Goal: Task Accomplishment & Management: Manage account settings

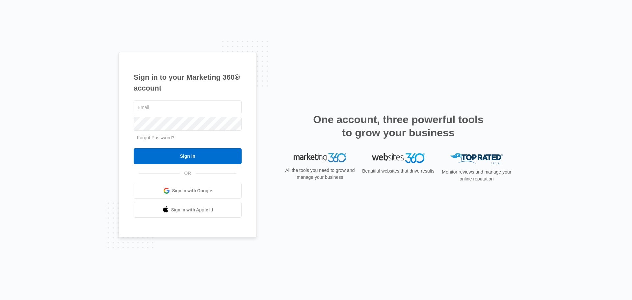
type input "[EMAIL_ADDRESS][DOMAIN_NAME]"
click at [199, 189] on span "Sign in with Google" at bounding box center [192, 190] width 40 height 7
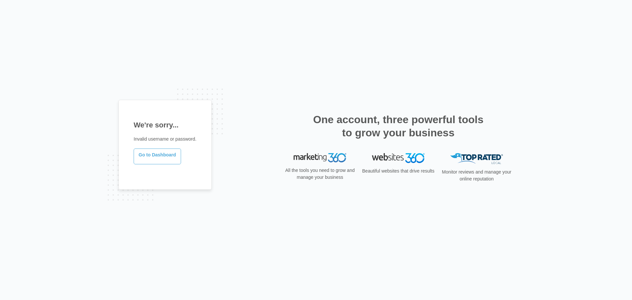
click at [154, 159] on link "Go to Dashboard" at bounding box center [157, 157] width 47 height 16
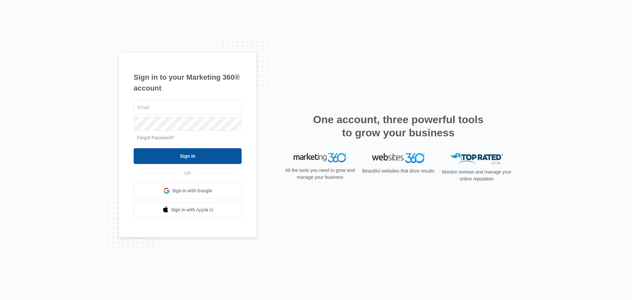
type input "[EMAIL_ADDRESS][DOMAIN_NAME]"
click at [180, 154] on input "Sign In" at bounding box center [188, 156] width 108 height 16
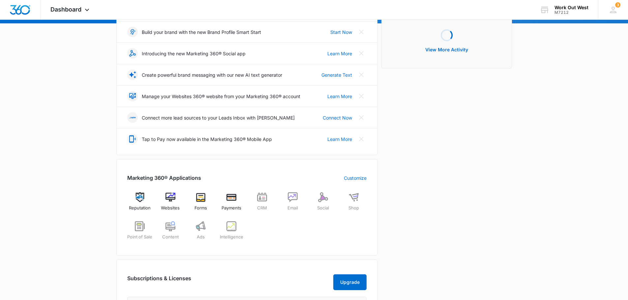
scroll to position [99, 0]
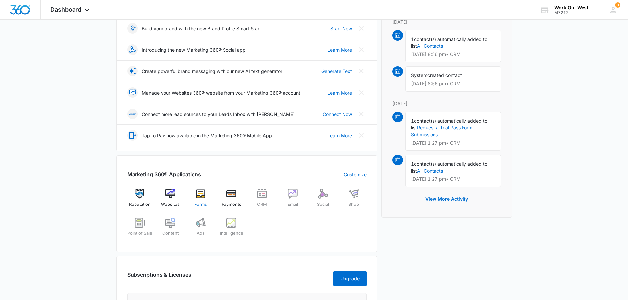
click at [192, 196] on div "Forms" at bounding box center [200, 201] width 25 height 24
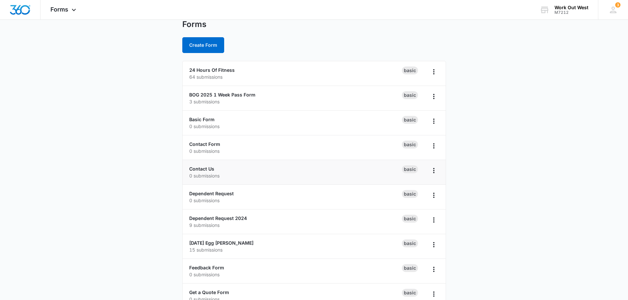
scroll to position [33, 0]
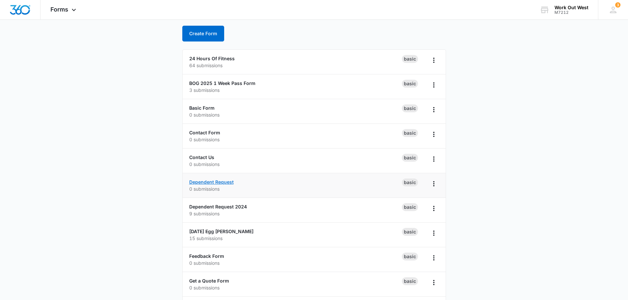
click at [210, 184] on link "Dependent Request" at bounding box center [211, 182] width 44 height 6
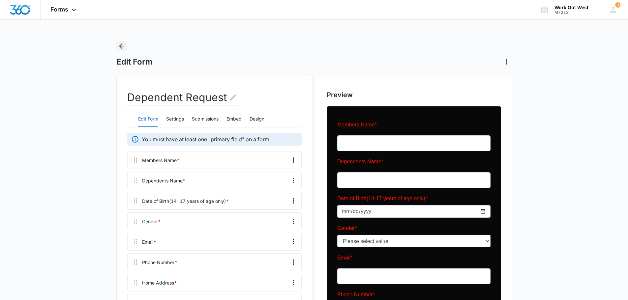
click at [124, 47] on icon "Back" at bounding box center [122, 46] width 8 height 8
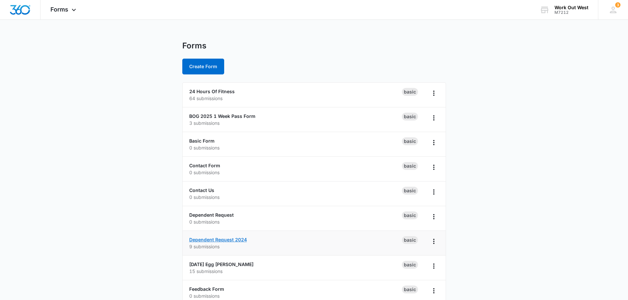
click at [224, 238] on link "Dependent Request 2024" at bounding box center [218, 240] width 58 height 6
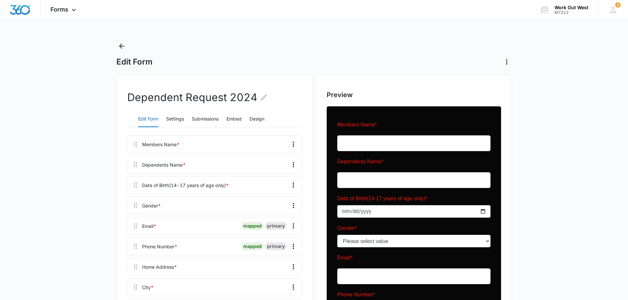
click at [256, 98] on h2 "Dependent Request 2024" at bounding box center [197, 98] width 140 height 16
click at [261, 99] on icon "Edit Form Name" at bounding box center [264, 98] width 6 height 6
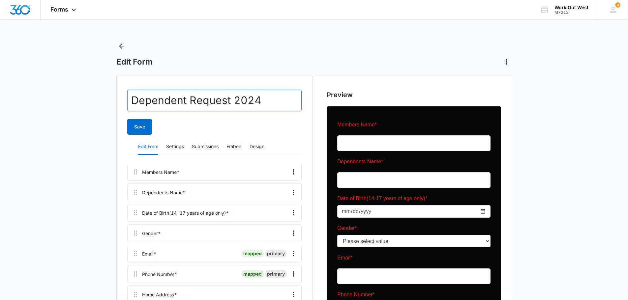
drag, startPoint x: 261, startPoint y: 100, endPoint x: 235, endPoint y: 104, distance: 26.7
click at [235, 104] on input "Dependent Request 2024" at bounding box center [214, 100] width 174 height 21
drag, startPoint x: 240, startPoint y: 99, endPoint x: 298, endPoint y: 109, distance: 58.2
click at [298, 109] on input "Dependent Request 14 and up only" at bounding box center [214, 100] width 174 height 21
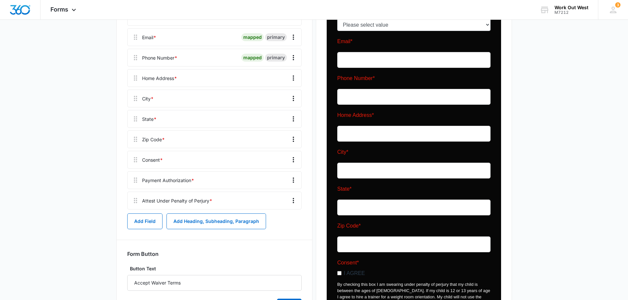
scroll to position [329, 0]
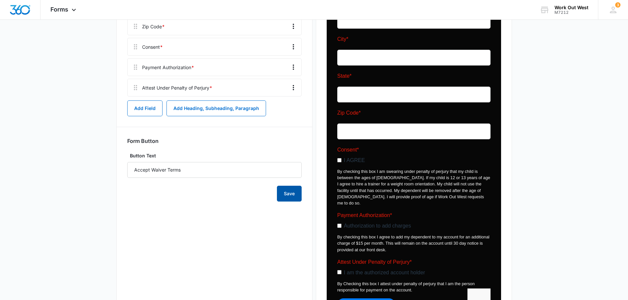
type input "Dependent Request 14 And Up Only"
click at [290, 198] on button "Save" at bounding box center [289, 194] width 25 height 16
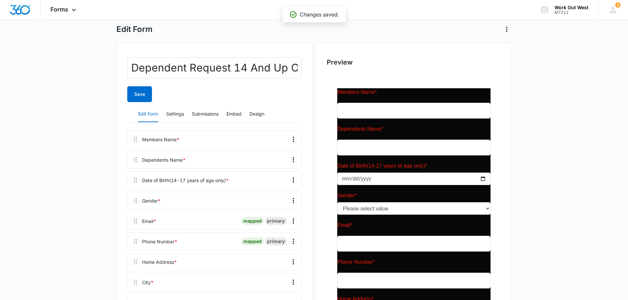
scroll to position [0, 0]
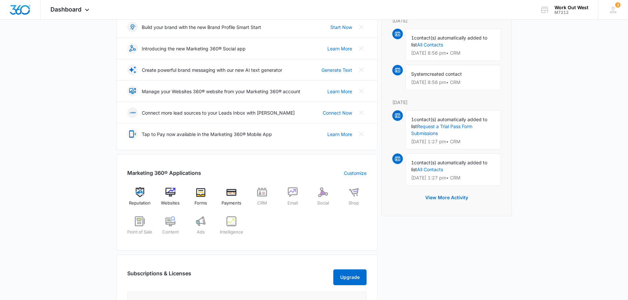
scroll to position [132, 0]
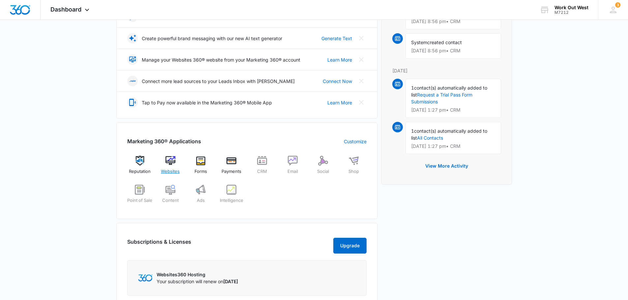
click at [172, 165] on img at bounding box center [170, 161] width 10 height 10
